Goal: Transaction & Acquisition: Download file/media

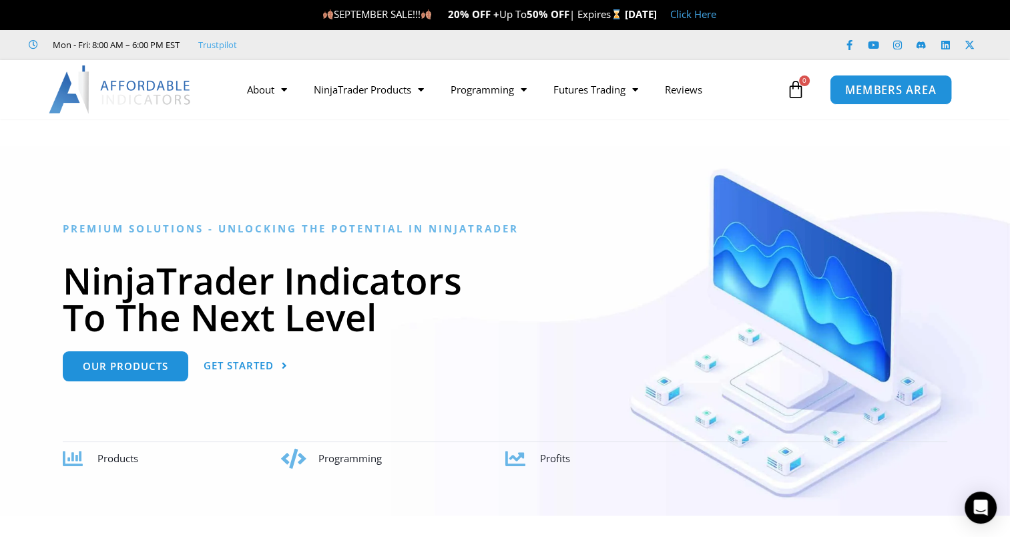
click at [894, 91] on span "MEMBERS AREA" at bounding box center [890, 89] width 91 height 11
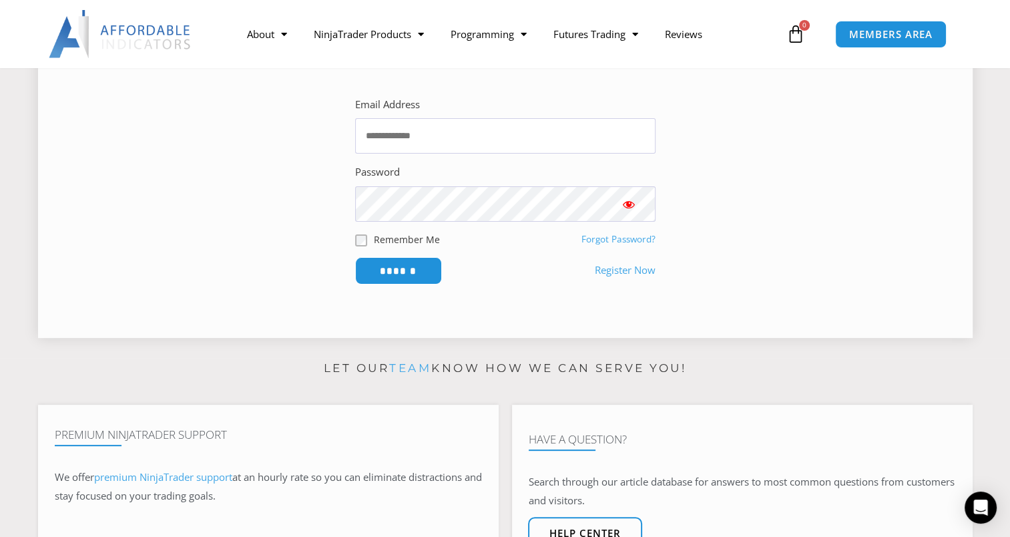
scroll to position [267, 0]
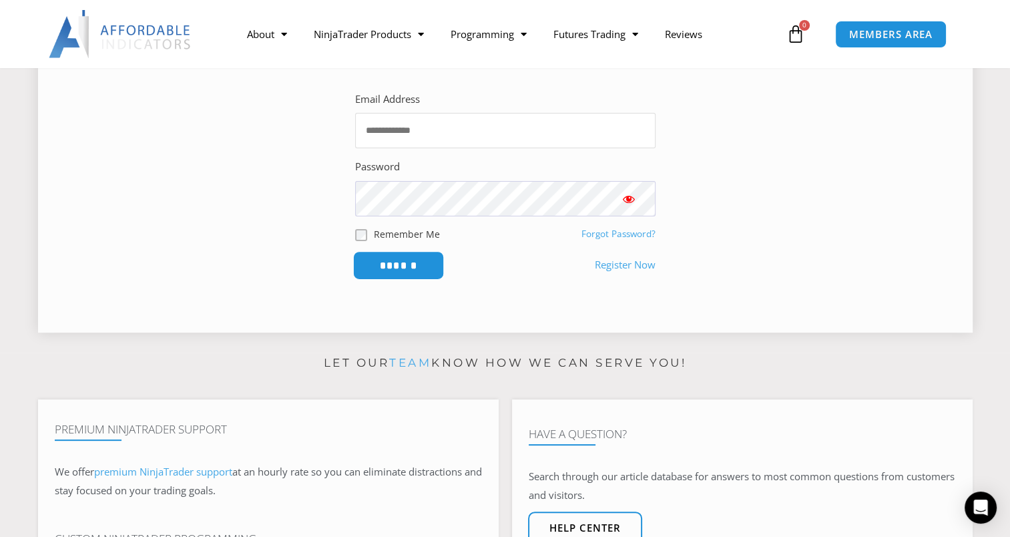
type input "**********"
click at [410, 260] on input "******" at bounding box center [397, 265] width 91 height 29
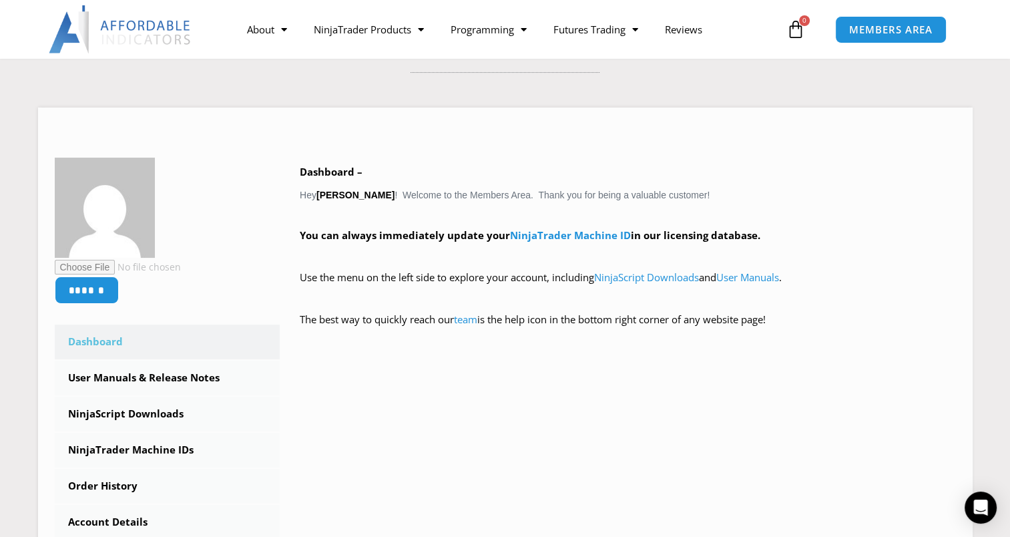
scroll to position [200, 0]
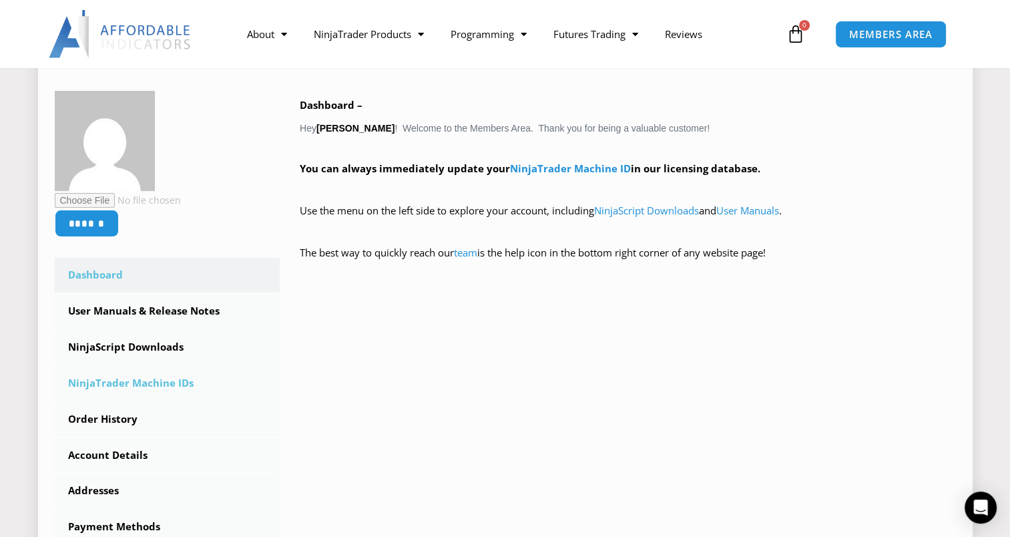
click at [139, 382] on link "NinjaTrader Machine IDs" at bounding box center [168, 383] width 226 height 35
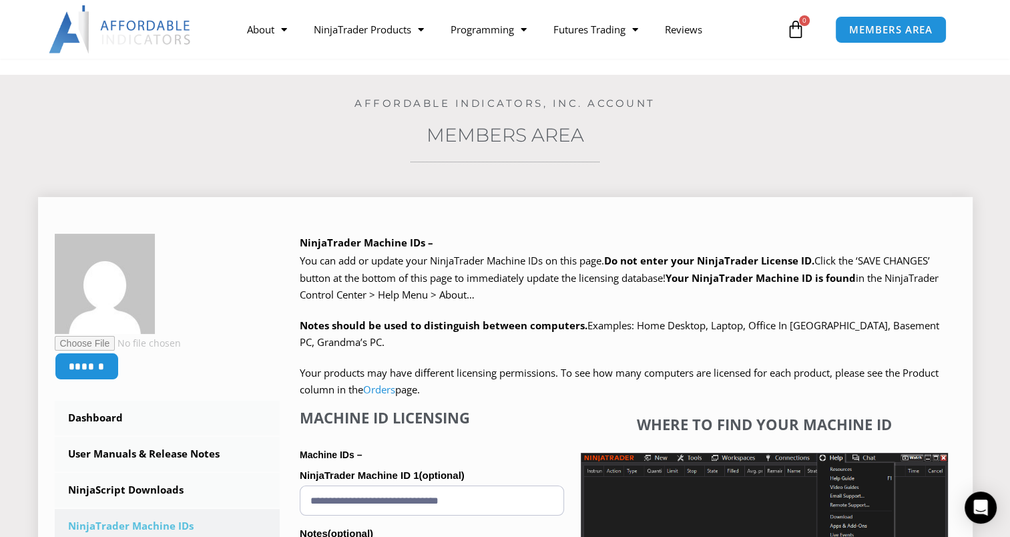
scroll to position [133, 0]
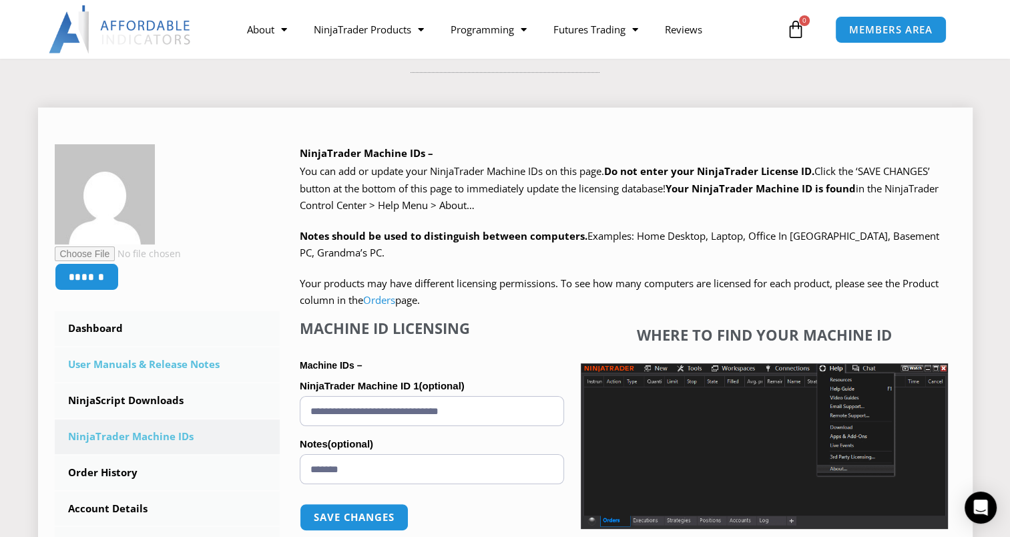
click at [105, 367] on link "User Manuals & Release Notes" at bounding box center [168, 364] width 226 height 35
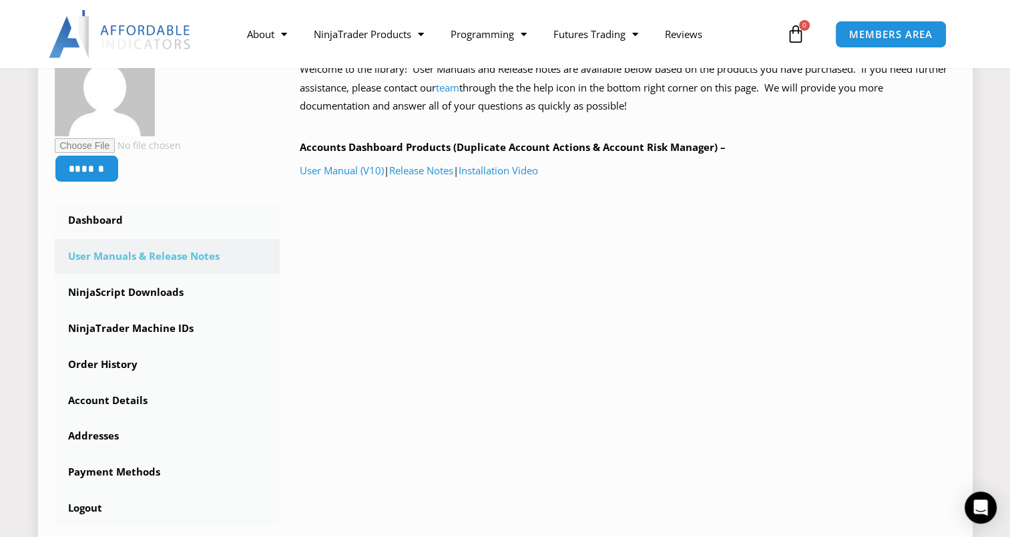
scroll to position [267, 0]
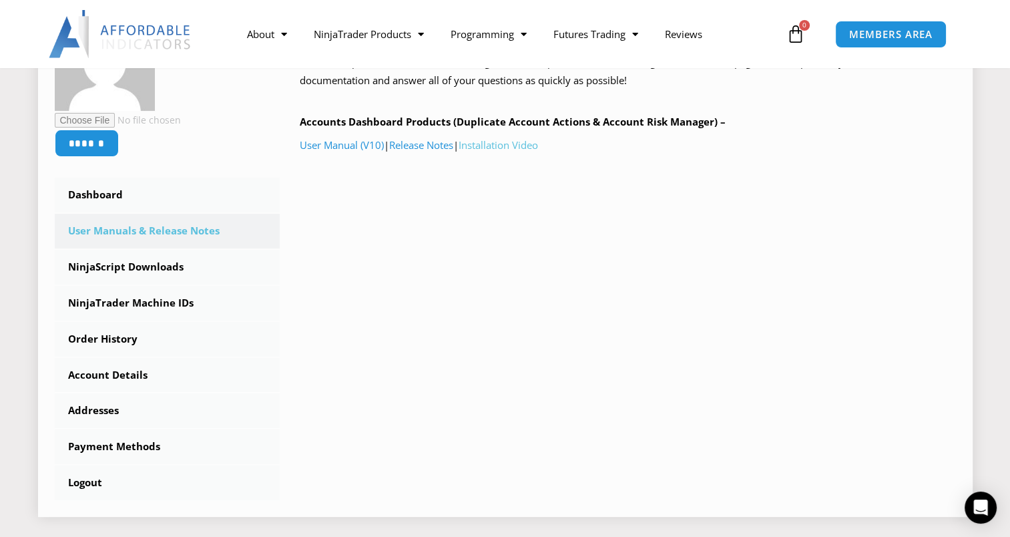
click at [513, 146] on link "Installation Video" at bounding box center [497, 144] width 79 height 13
click at [128, 267] on link "NinjaScript Downloads" at bounding box center [168, 267] width 226 height 35
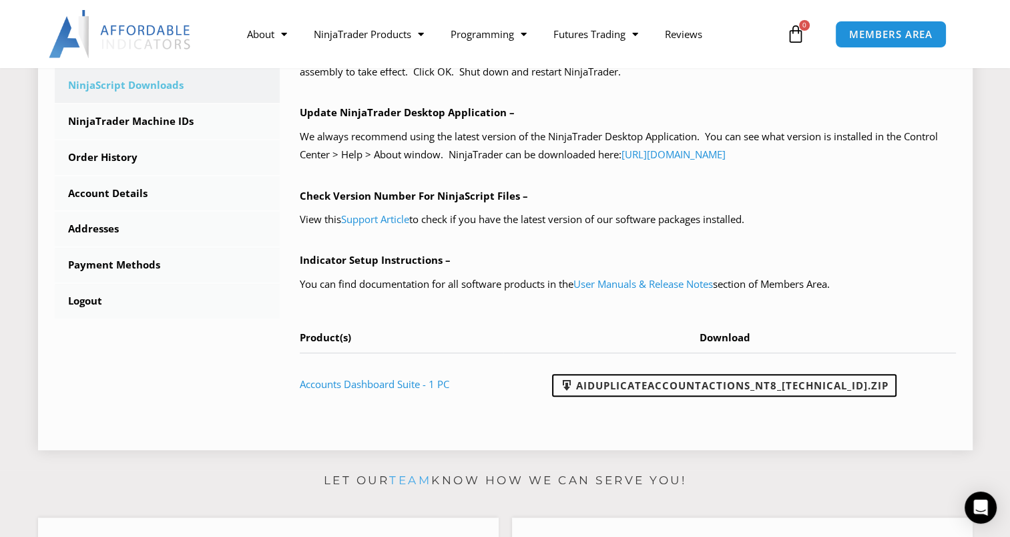
scroll to position [467, 0]
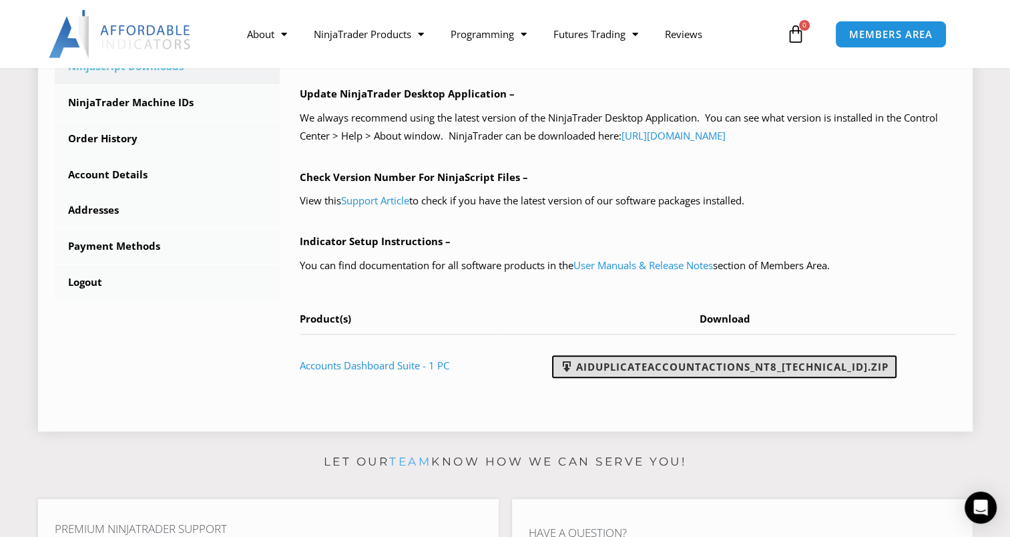
click at [680, 365] on link "AIDuplicateAccountActions_NT8_[TECHNICAL_ID].zip" at bounding box center [724, 366] width 344 height 23
click at [908, 99] on p "Update NinjaTrader Desktop Application –" at bounding box center [628, 94] width 656 height 19
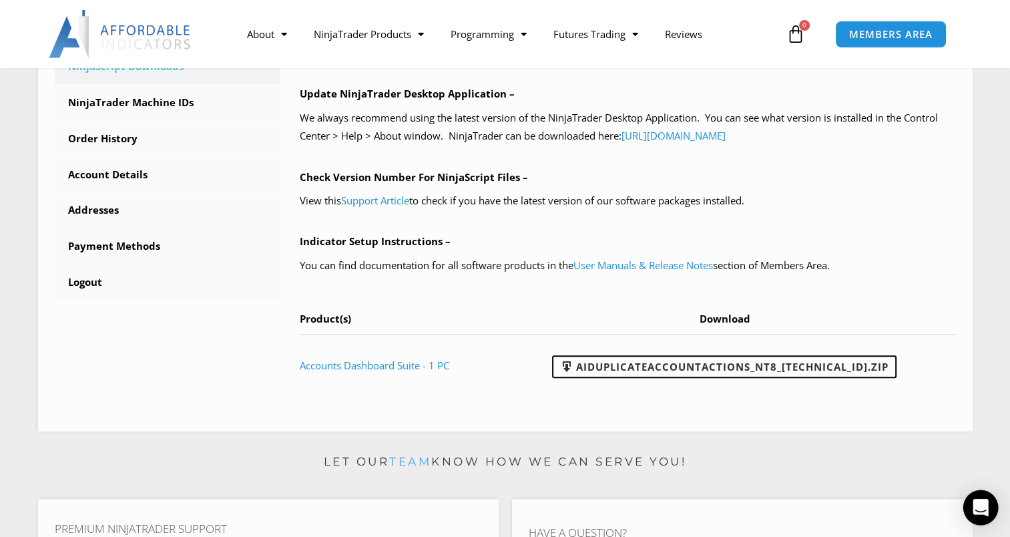
click at [984, 506] on icon "Open Intercom Messenger" at bounding box center [979, 507] width 15 height 17
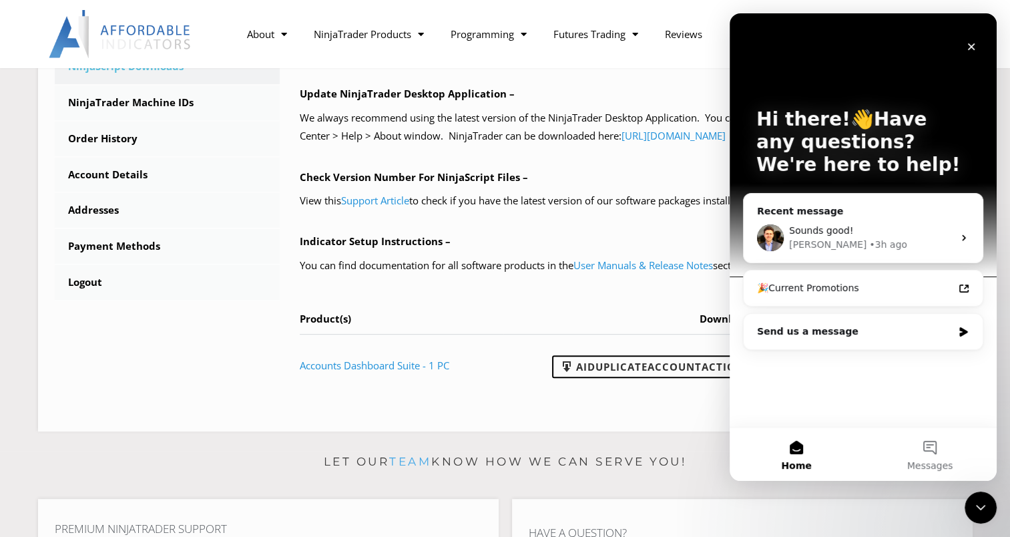
scroll to position [0, 0]
click at [845, 232] on span "Sounds good!" at bounding box center [821, 230] width 64 height 11
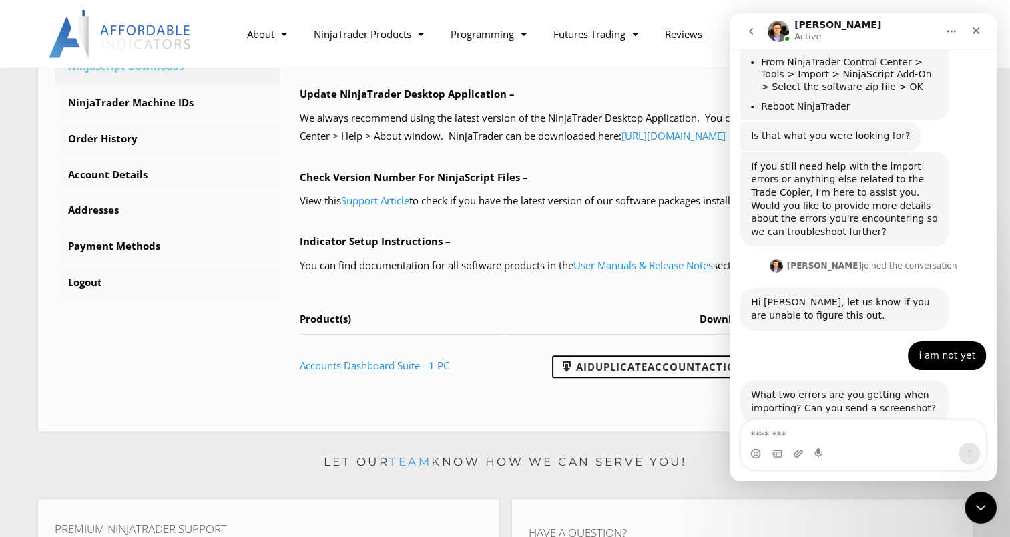
scroll to position [1281, 0]
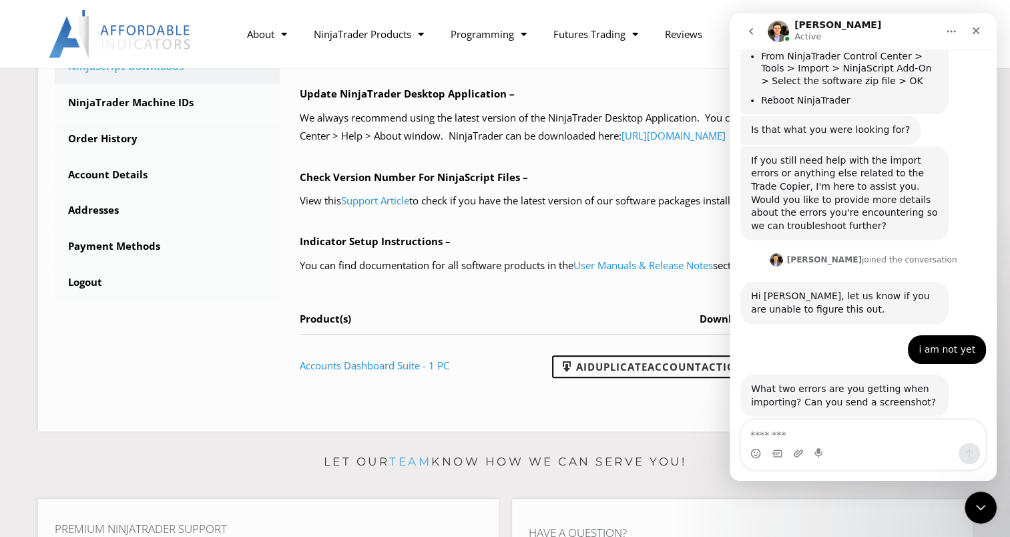
click at [822, 430] on textarea "Message…" at bounding box center [863, 431] width 244 height 23
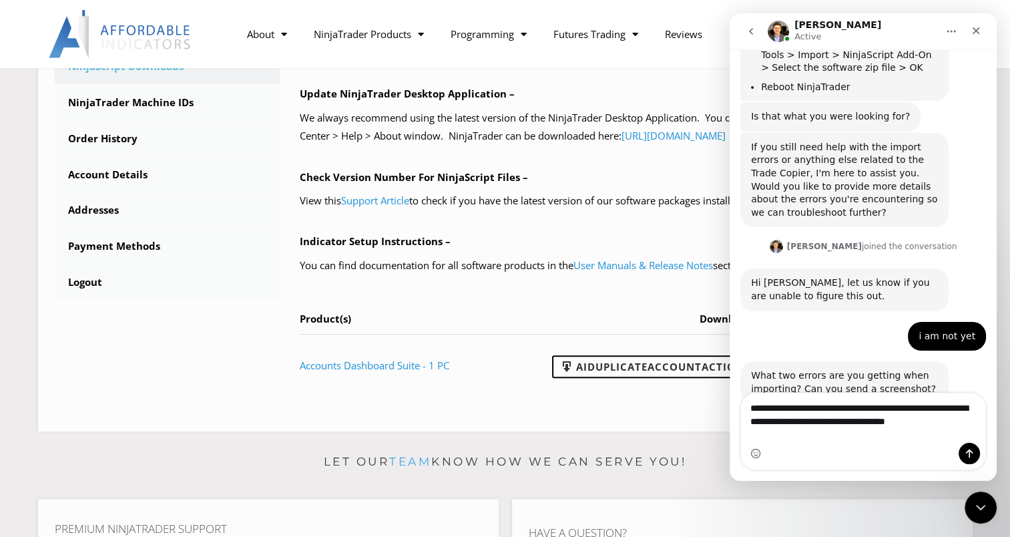
click at [962, 429] on textarea "**********" at bounding box center [863, 411] width 244 height 36
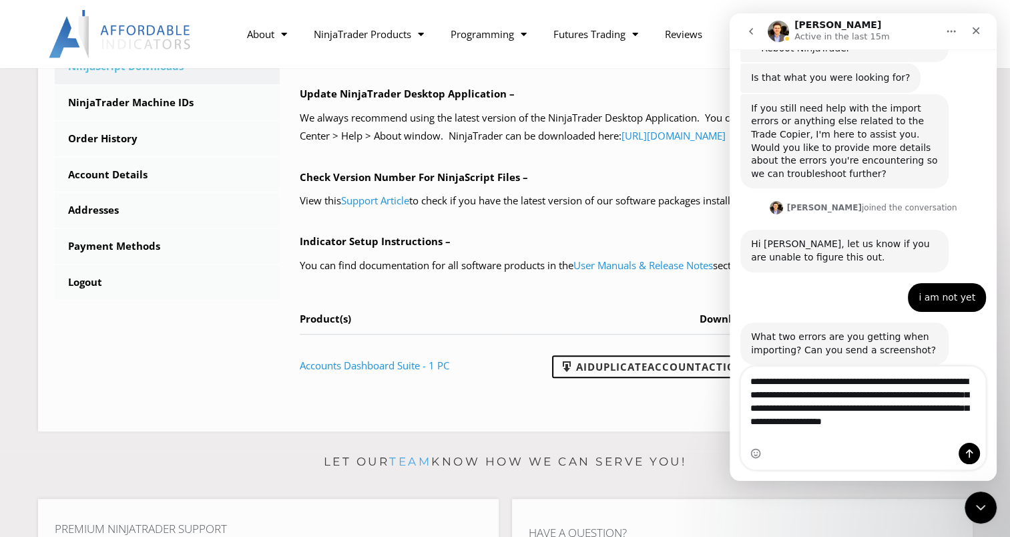
scroll to position [1335, 0]
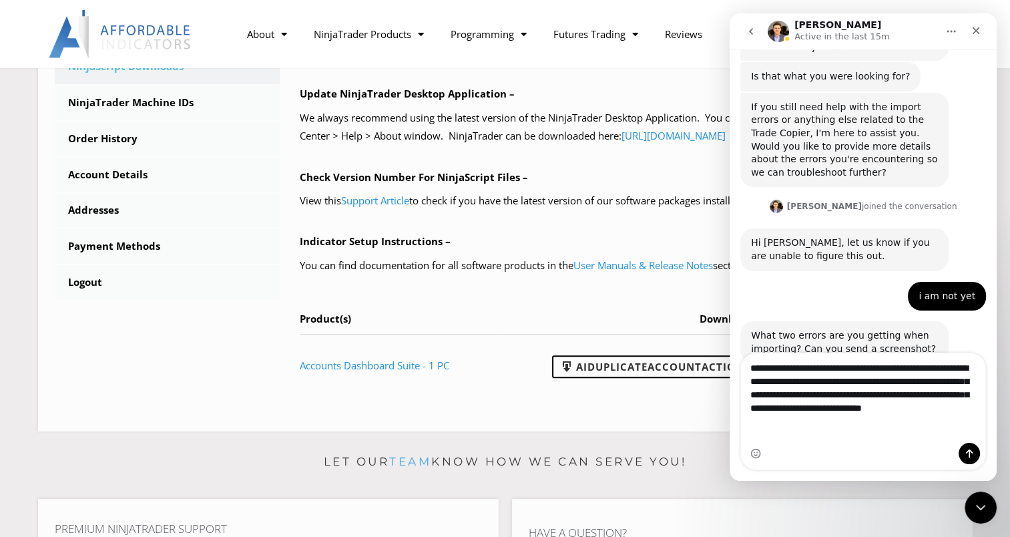
type textarea "**********"
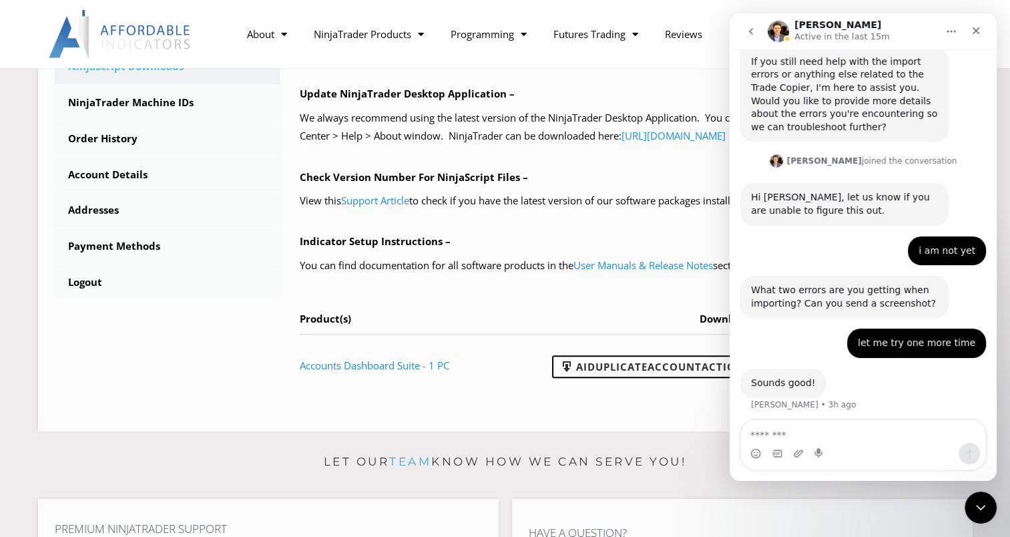
scroll to position [1387, 0]
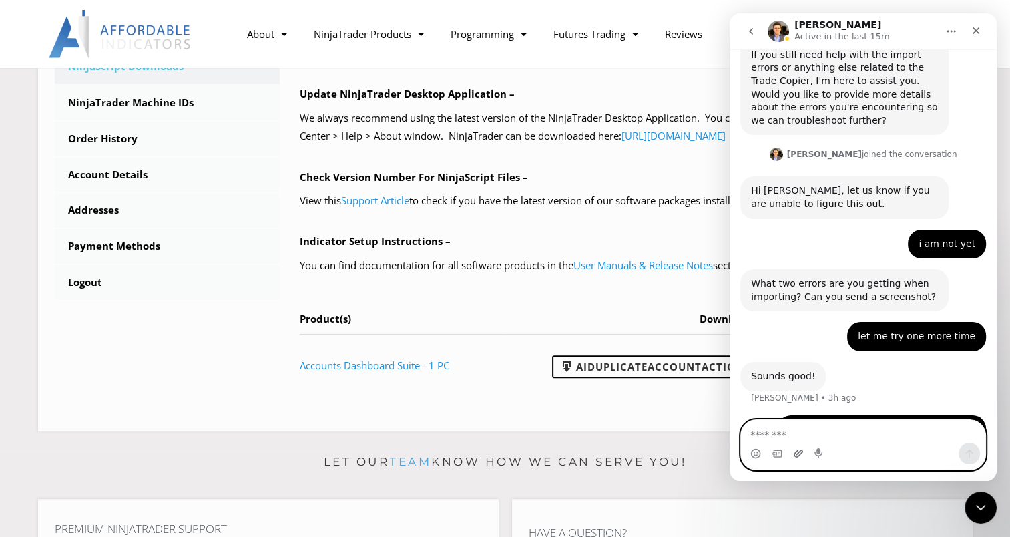
click at [798, 450] on icon "Upload attachment" at bounding box center [798, 453] width 11 height 11
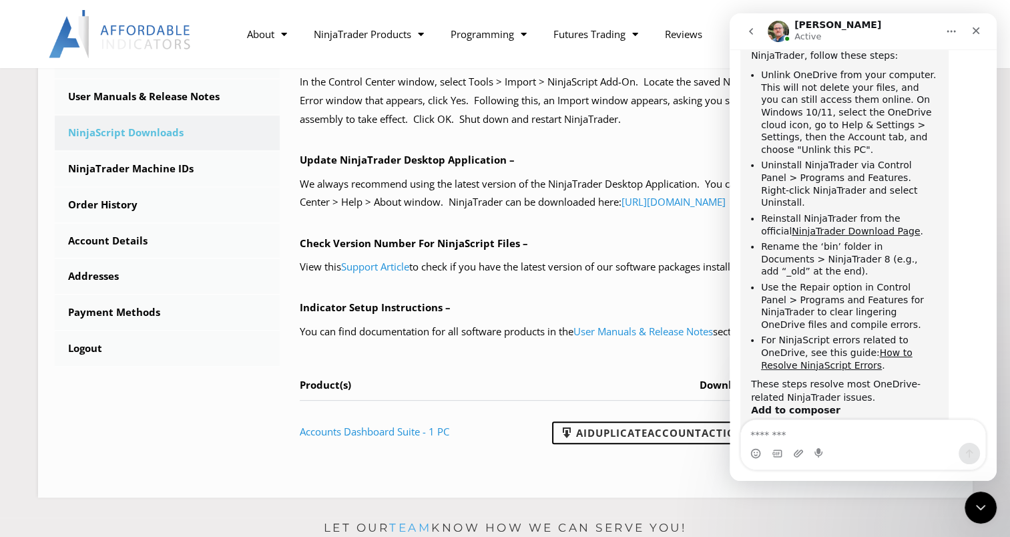
scroll to position [400, 0]
type textarea "**********"
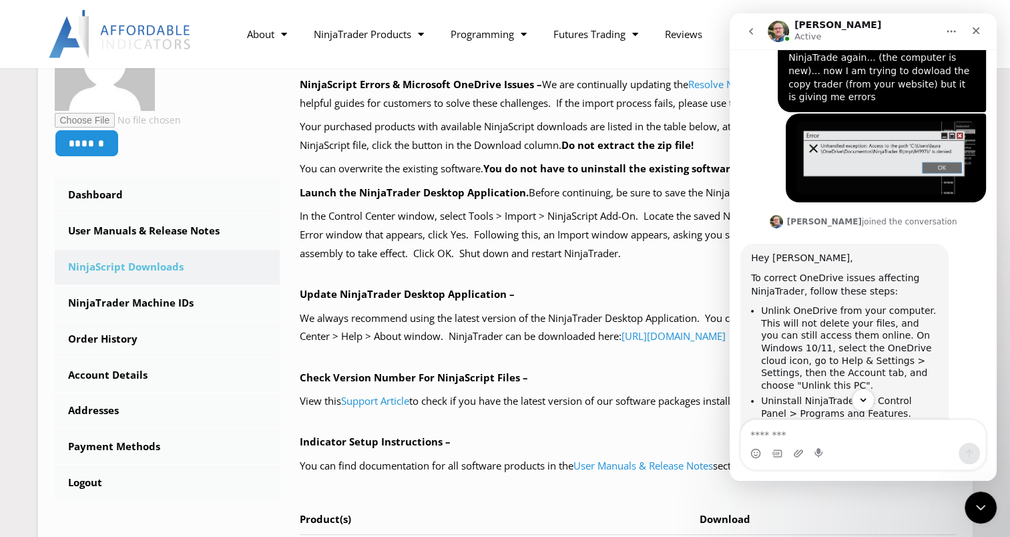
scroll to position [1851, 0]
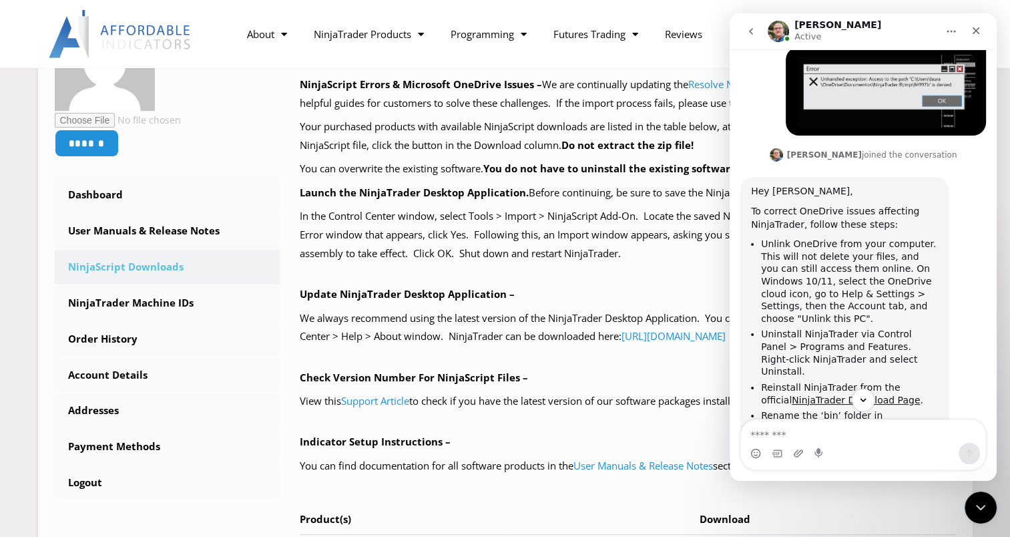
click at [865, 28] on div "Larry Active" at bounding box center [852, 31] width 170 height 23
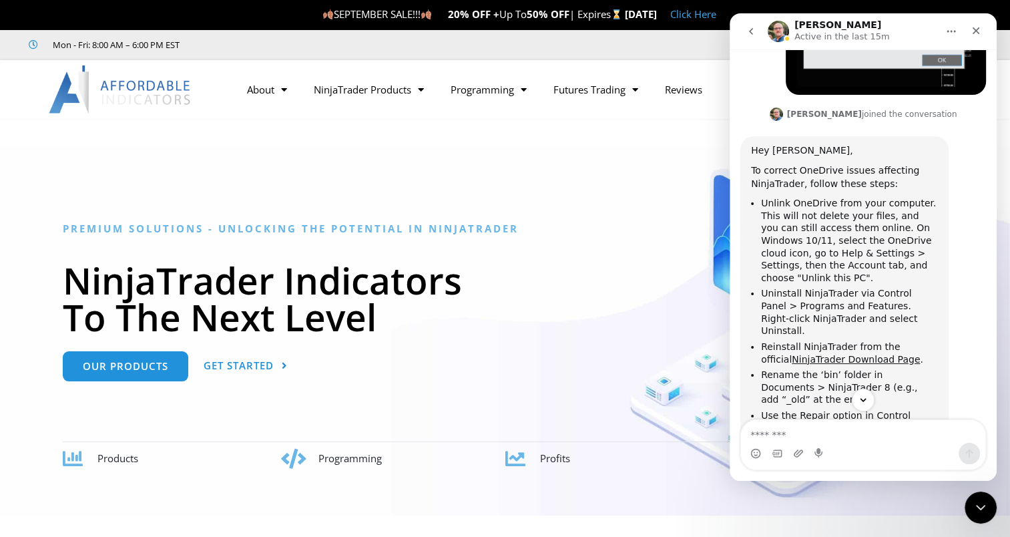
scroll to position [1917, 0]
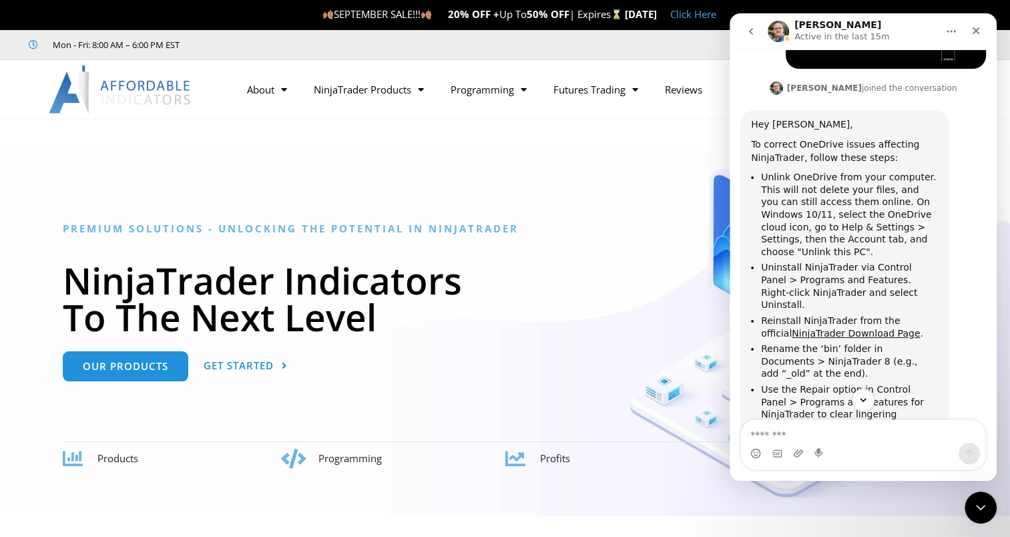
click at [934, 314] on li "Reinstall NinjaTrader from the official NinjaTrader Download Page ." at bounding box center [849, 326] width 177 height 25
click at [912, 171] on li "Unlink OneDrive from your computer. This will not delete your files, and you ca…" at bounding box center [849, 214] width 177 height 87
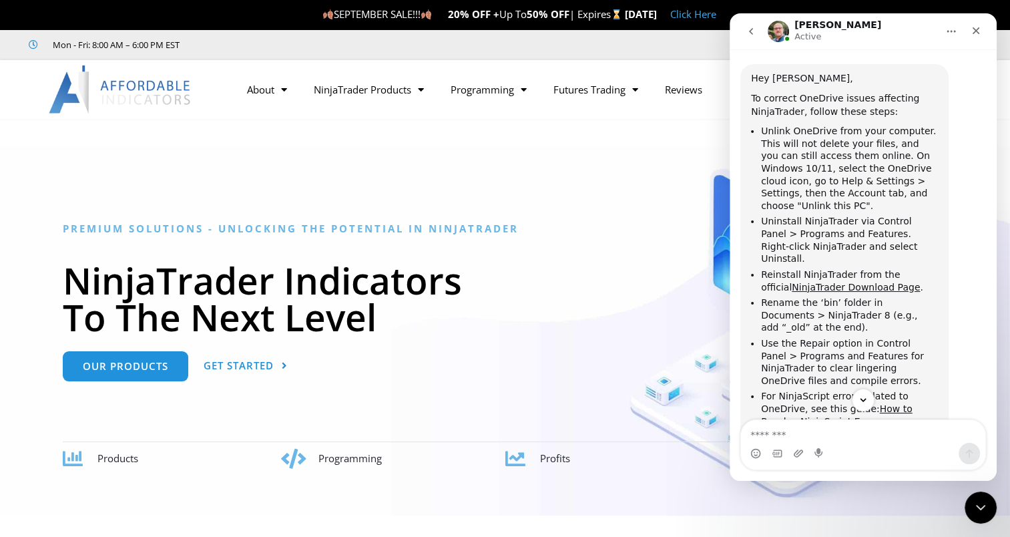
scroll to position [2051, 0]
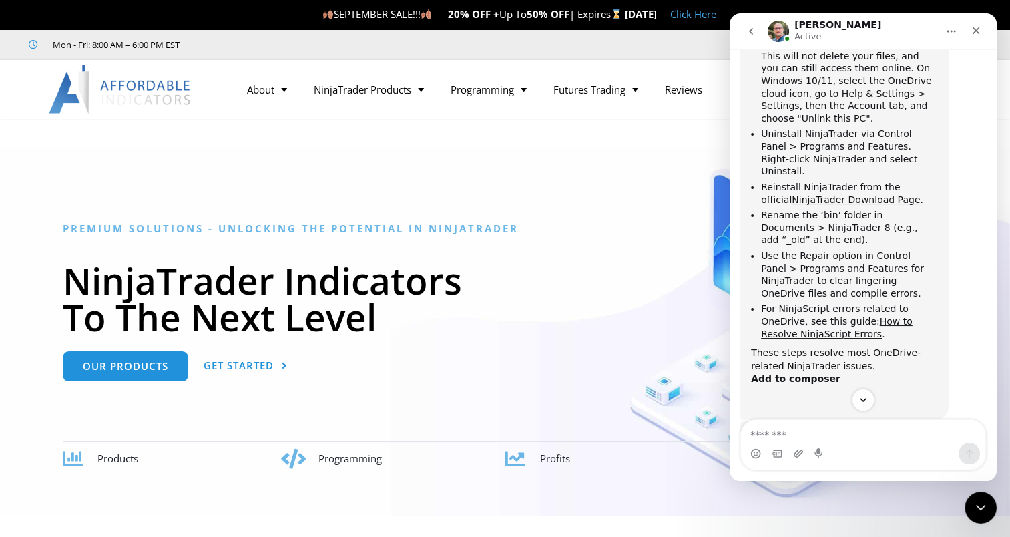
click at [824, 430] on link "[URL][DOMAIN_NAME]" at bounding box center [803, 435] width 104 height 11
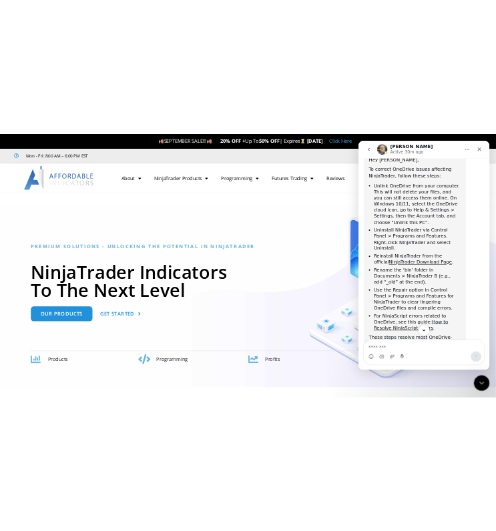
scroll to position [2051, 0]
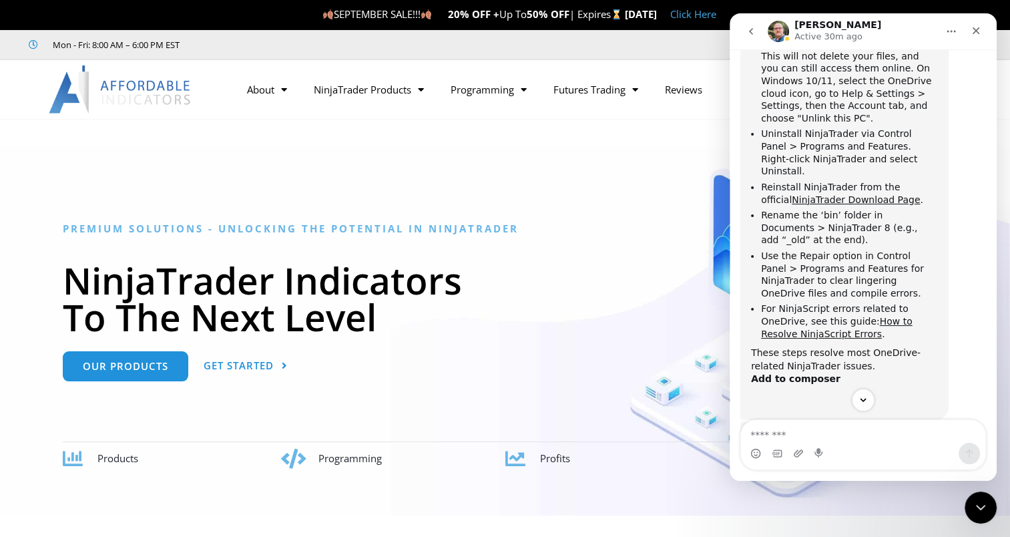
click at [808, 430] on link "[URL][DOMAIN_NAME]" at bounding box center [803, 435] width 104 height 11
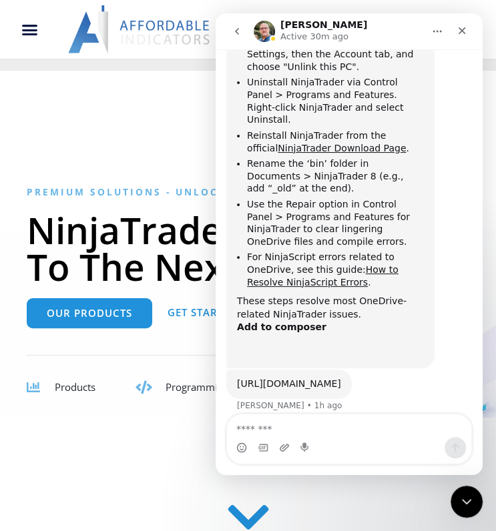
scroll to position [2136, 0]
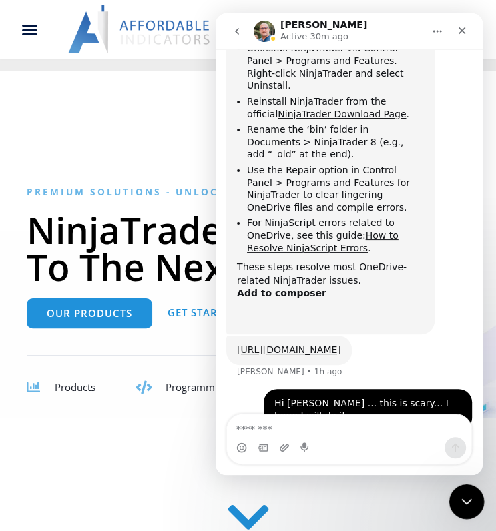
click at [465, 500] on icon "Close Intercom Messenger" at bounding box center [464, 500] width 16 height 16
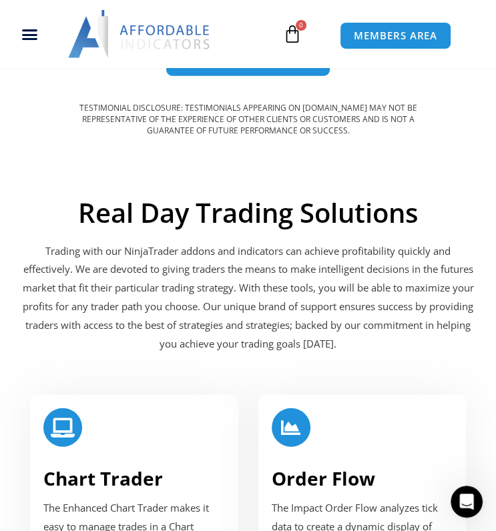
scroll to position [1802, 0]
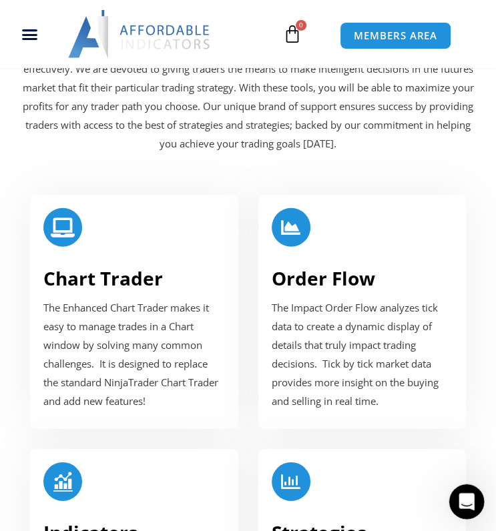
click at [460, 502] on icon "Open Intercom Messenger" at bounding box center [465, 500] width 22 height 22
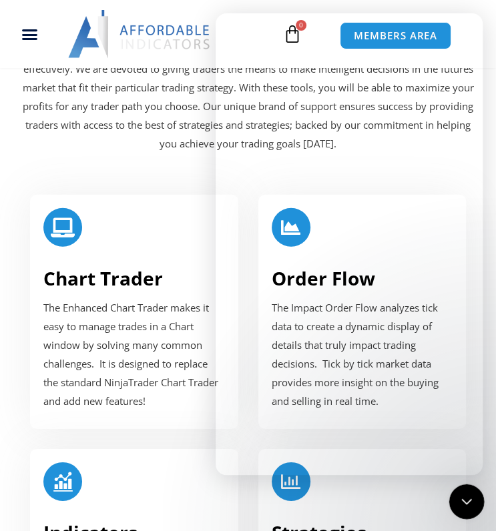
scroll to position [2123, 0]
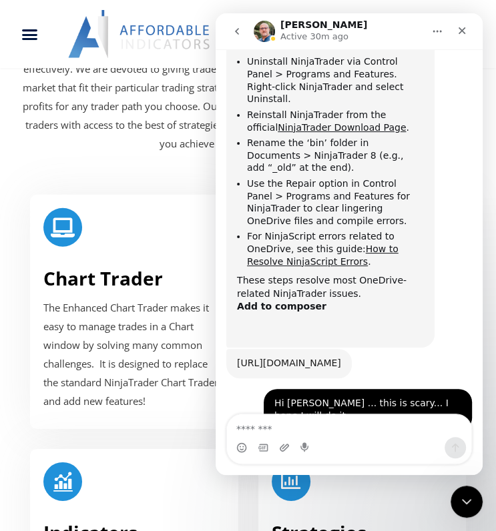
click at [299, 358] on link "[URL][DOMAIN_NAME]" at bounding box center [289, 363] width 104 height 11
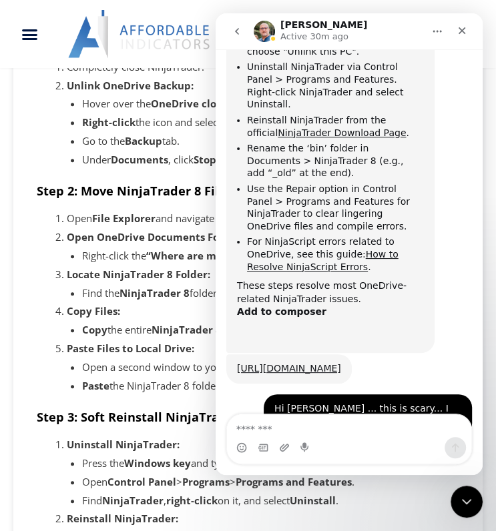
scroll to position [2123, 0]
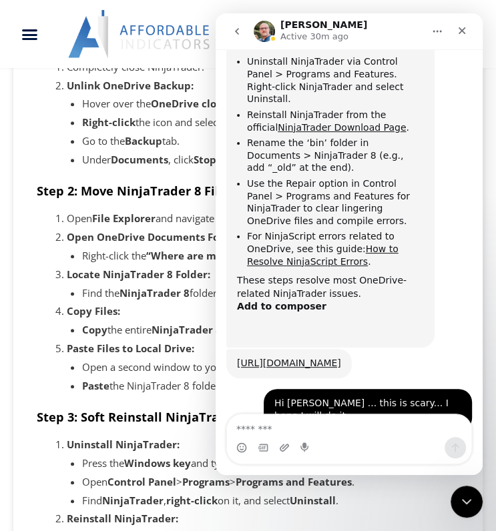
click at [168, 377] on li "Open a second window to your local Documents folder." at bounding box center [271, 367] width 378 height 19
click at [436, 31] on icon "Home" at bounding box center [437, 31] width 11 height 11
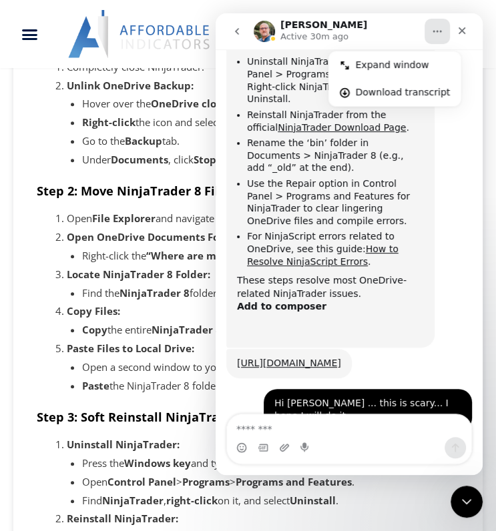
click at [232, 33] on icon "go back" at bounding box center [237, 31] width 11 height 11
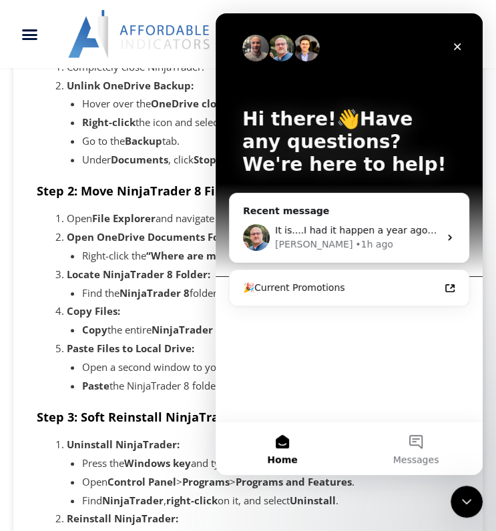
click at [172, 56] on img at bounding box center [139, 34] width 143 height 48
click at [471, 497] on icon "Close Intercom Messenger" at bounding box center [464, 500] width 16 height 16
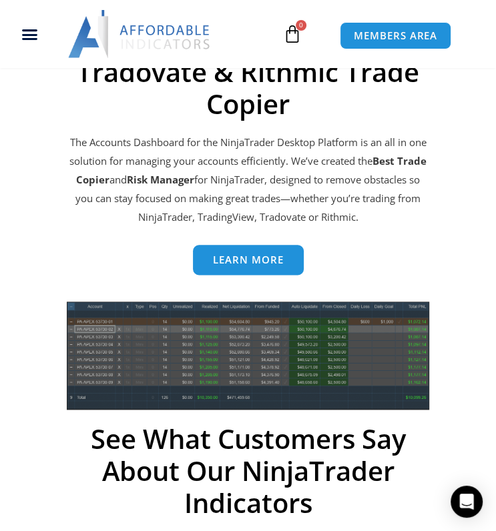
scroll to position [601, 0]
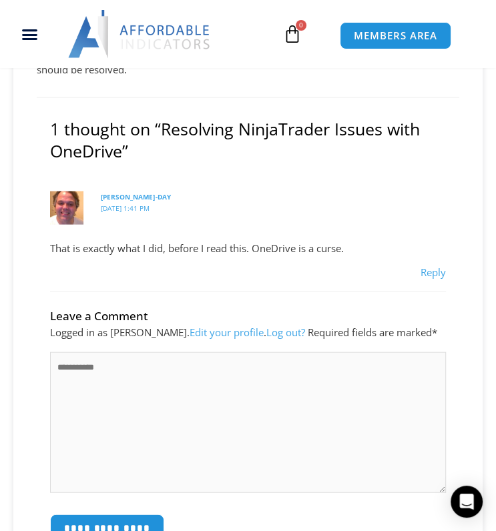
scroll to position [1201, 0]
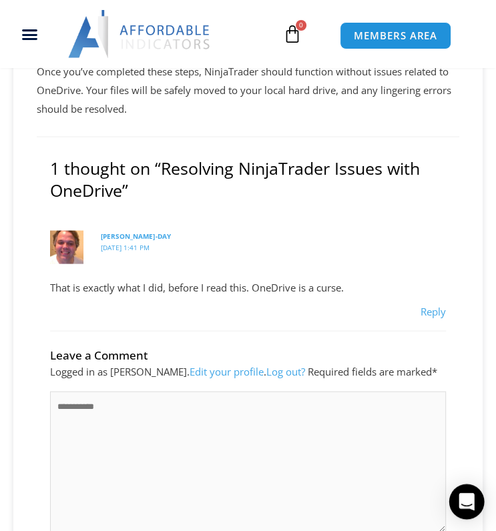
click at [464, 496] on icon "Open Intercom Messenger" at bounding box center [465, 501] width 15 height 17
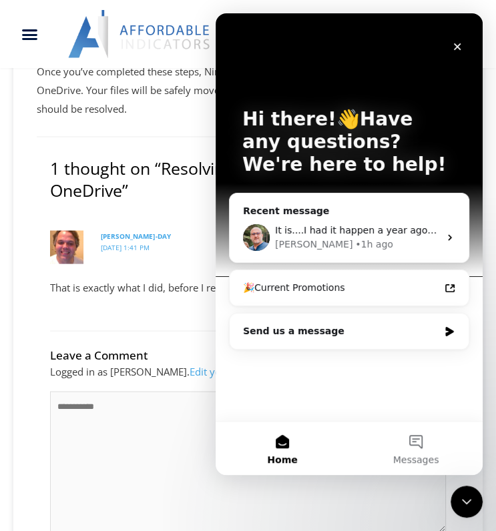
scroll to position [0, 0]
click at [360, 226] on span "It is....I had it happen a year ago to me and it took a lot of work to get rid …" at bounding box center [461, 230] width 373 height 11
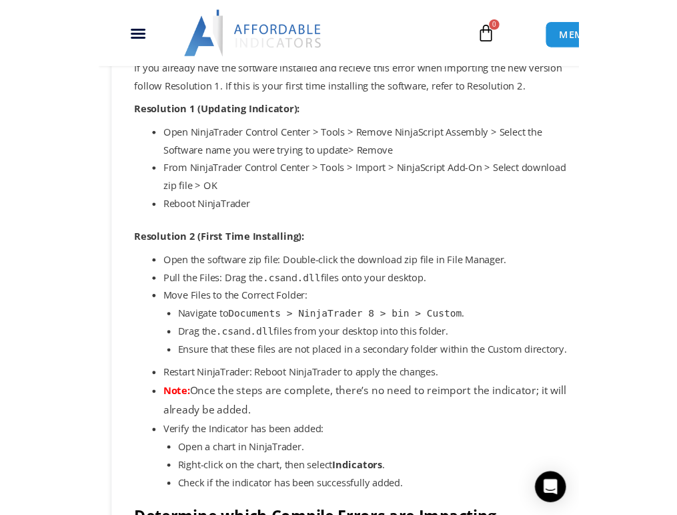
scroll to position [709, 0]
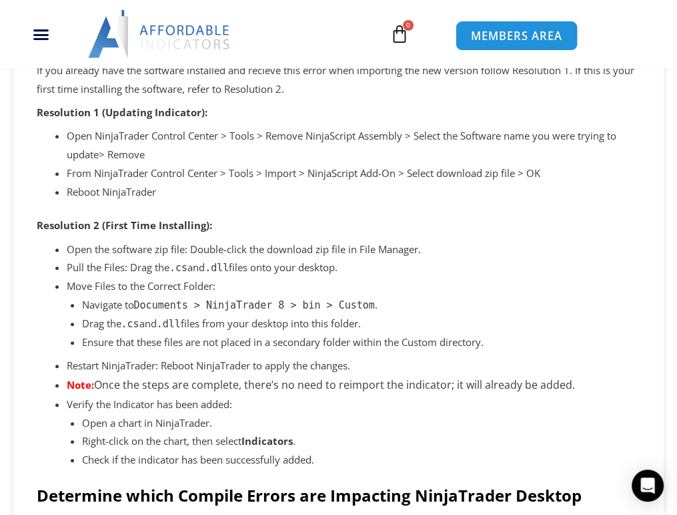
click at [495, 41] on span "MEMBERS AREA" at bounding box center [516, 35] width 91 height 11
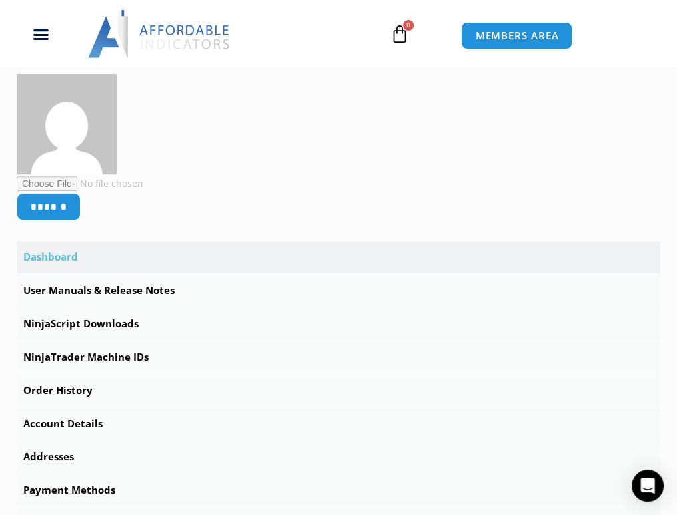
scroll to position [267, 0]
click at [83, 320] on link "NinjaScript Downloads" at bounding box center [339, 323] width 644 height 32
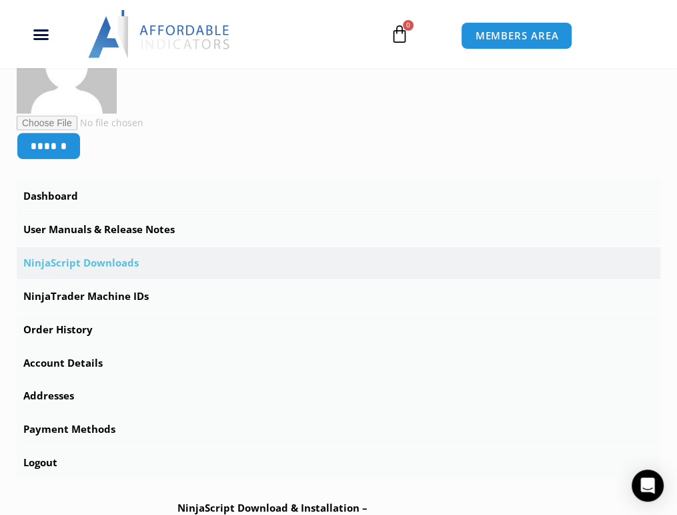
scroll to position [334, 0]
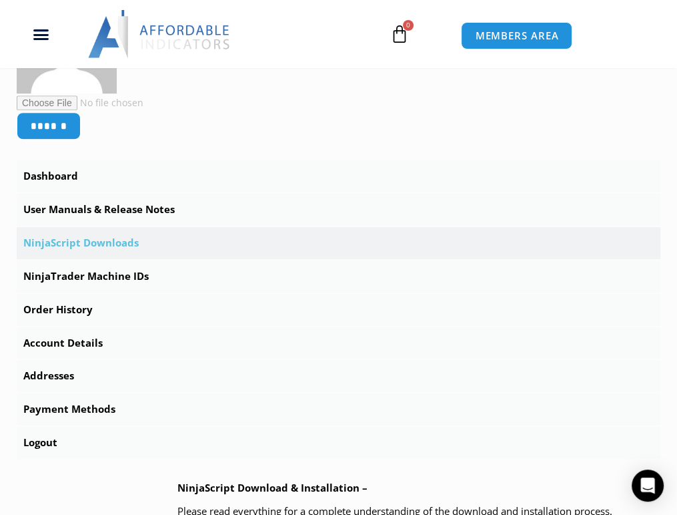
click at [84, 242] on link "NinjaScript Downloads" at bounding box center [339, 243] width 644 height 32
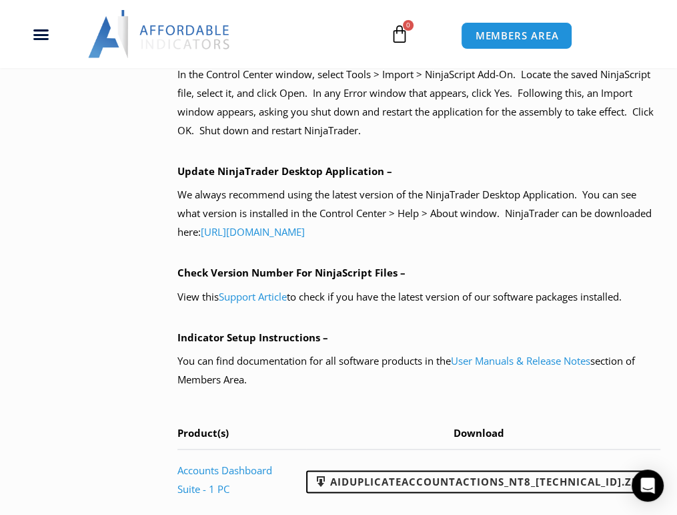
scroll to position [1268, 0]
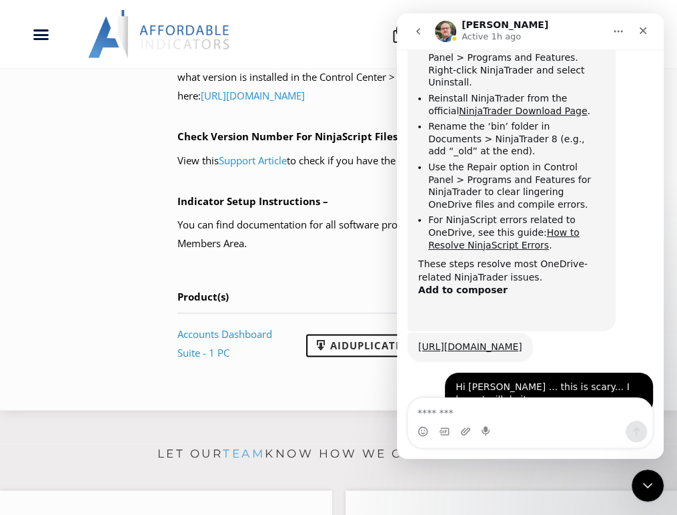
scroll to position [1135, 0]
click at [370, 344] on link "AIDuplicateAccountActions_NT8_[TECHNICAL_ID].zip" at bounding box center [478, 345] width 344 height 23
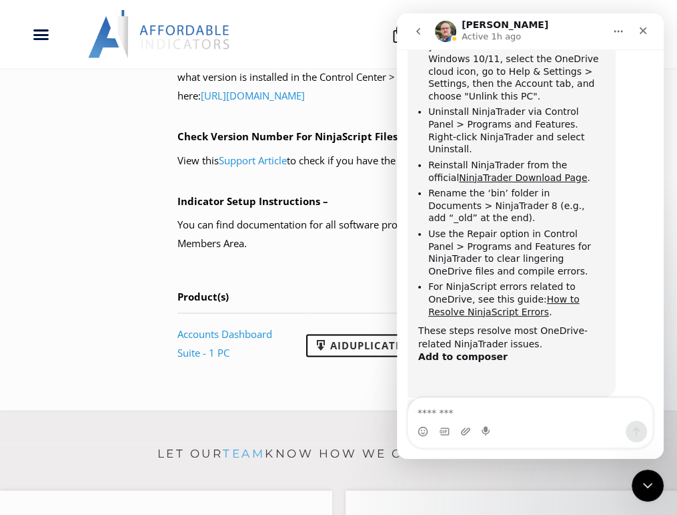
click at [545, 294] on link "How to Resolve NinjaScript Errors" at bounding box center [503, 305] width 151 height 23
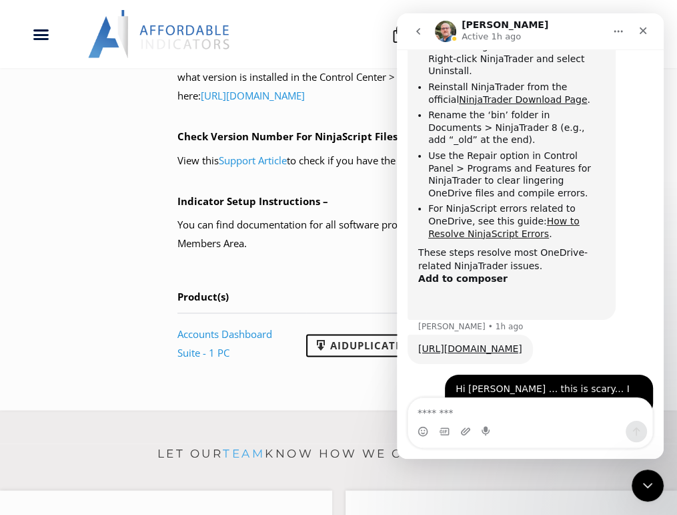
scroll to position [2153, 0]
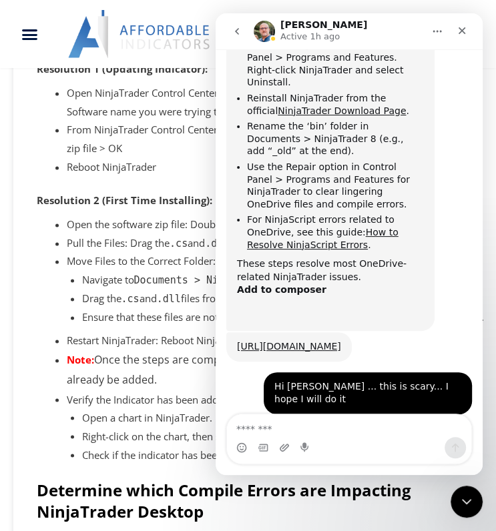
scroll to position [2123, 0]
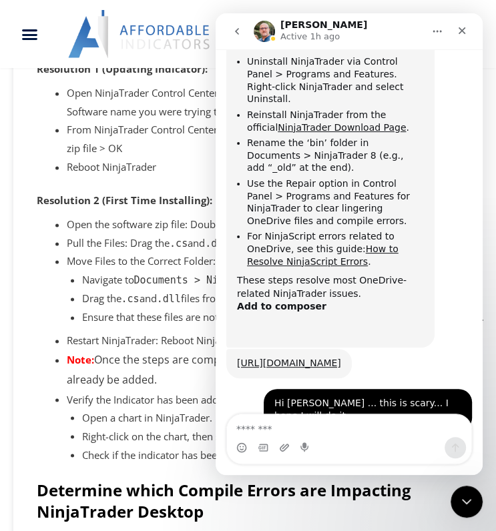
click at [340, 9] on div "About Contact Us Premium Support Team Partners NinjaTrader NinjaTrader FAQ Ninj…" at bounding box center [248, 34] width 496 height 68
click at [460, 506] on icon "Close Intercom Messenger" at bounding box center [464, 500] width 16 height 16
